Goal: Navigation & Orientation: Find specific page/section

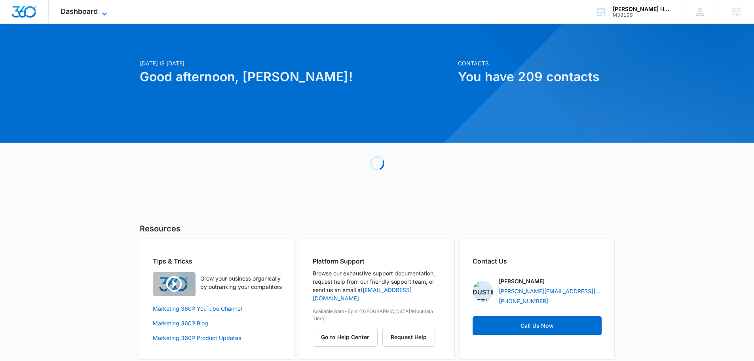
click at [78, 12] on span "Dashboard" at bounding box center [79, 11] width 37 height 8
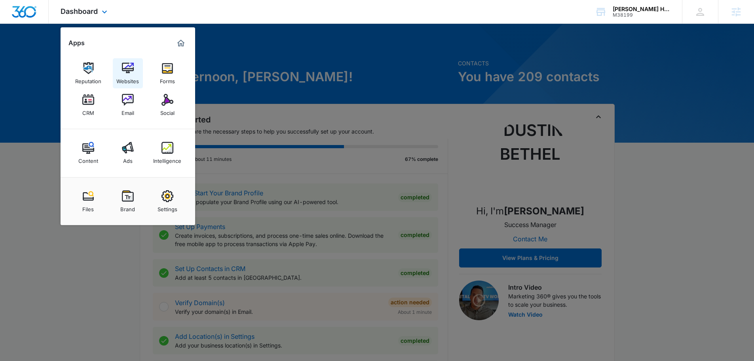
click at [133, 68] on img at bounding box center [128, 68] width 12 height 12
